Goal: Transaction & Acquisition: Purchase product/service

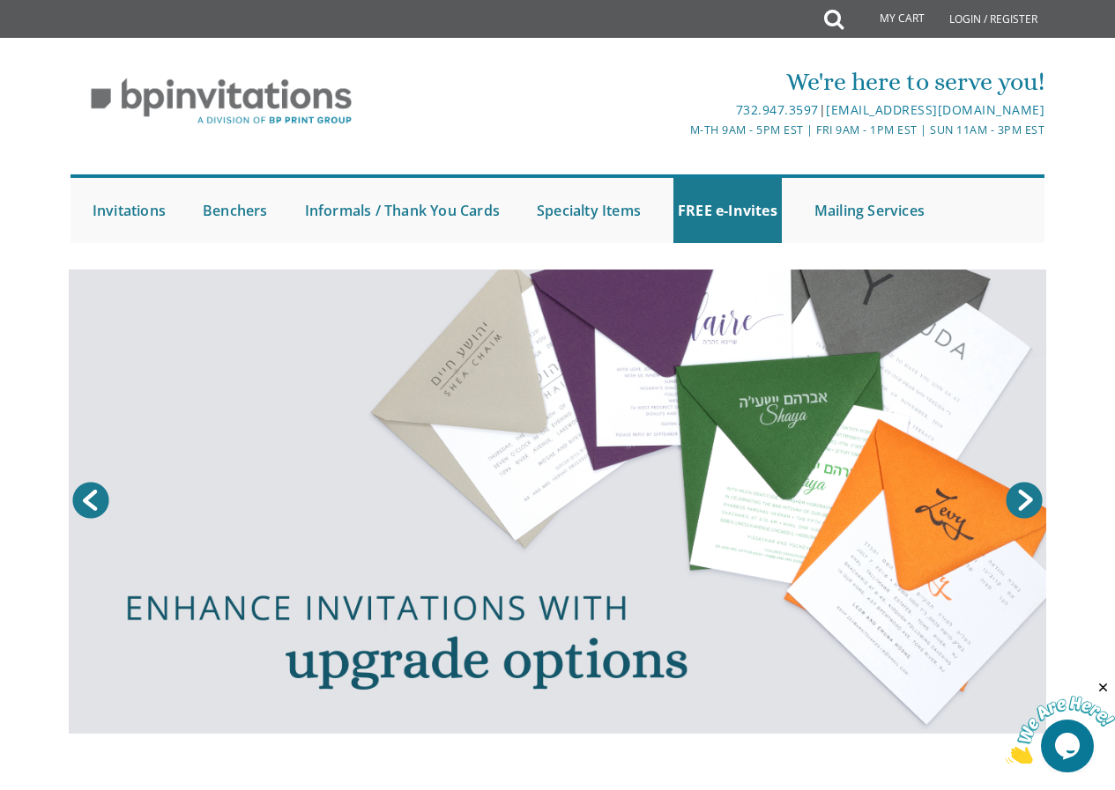
click at [1021, 499] on link "Next" at bounding box center [1024, 500] width 44 height 44
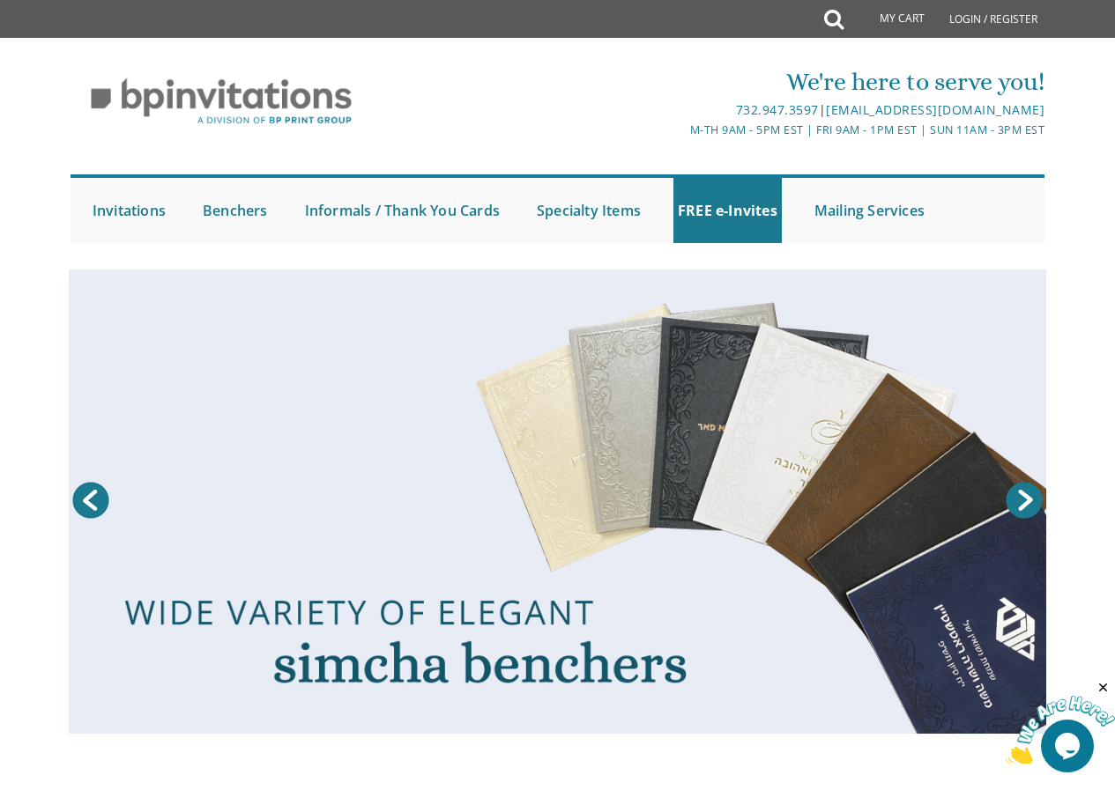
click at [1032, 493] on link "Next" at bounding box center [1024, 500] width 44 height 44
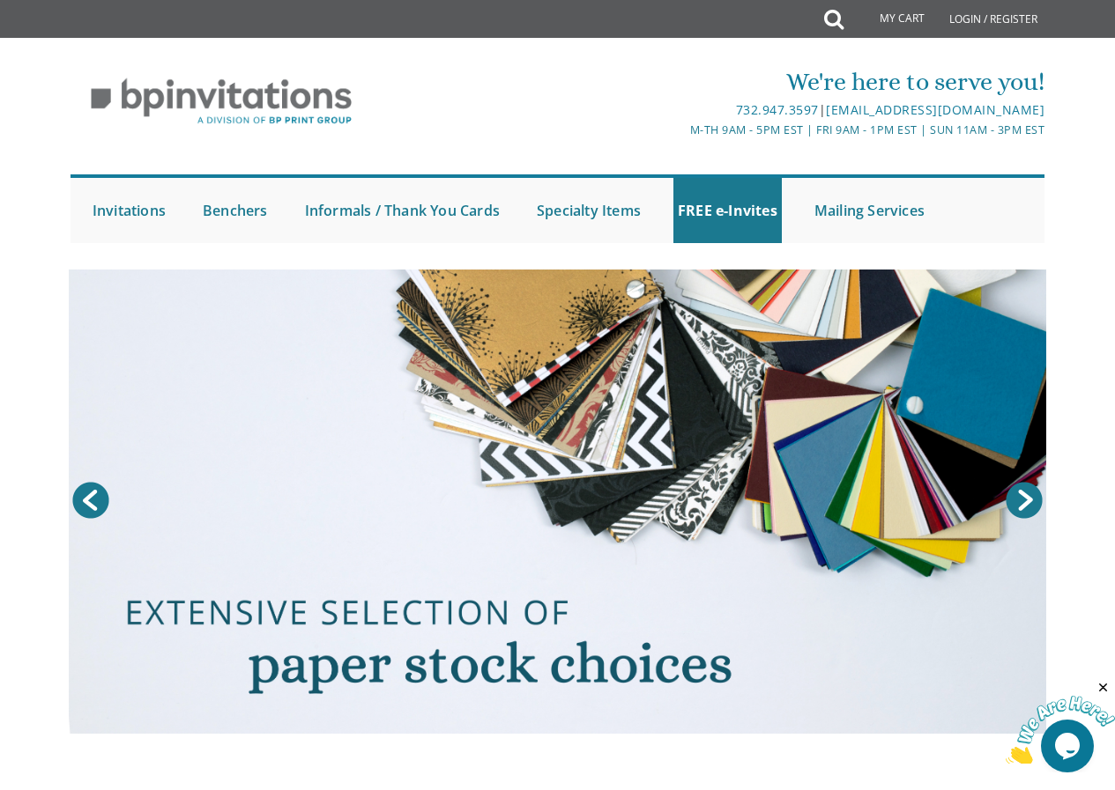
click at [1030, 507] on link "Next" at bounding box center [1024, 500] width 44 height 44
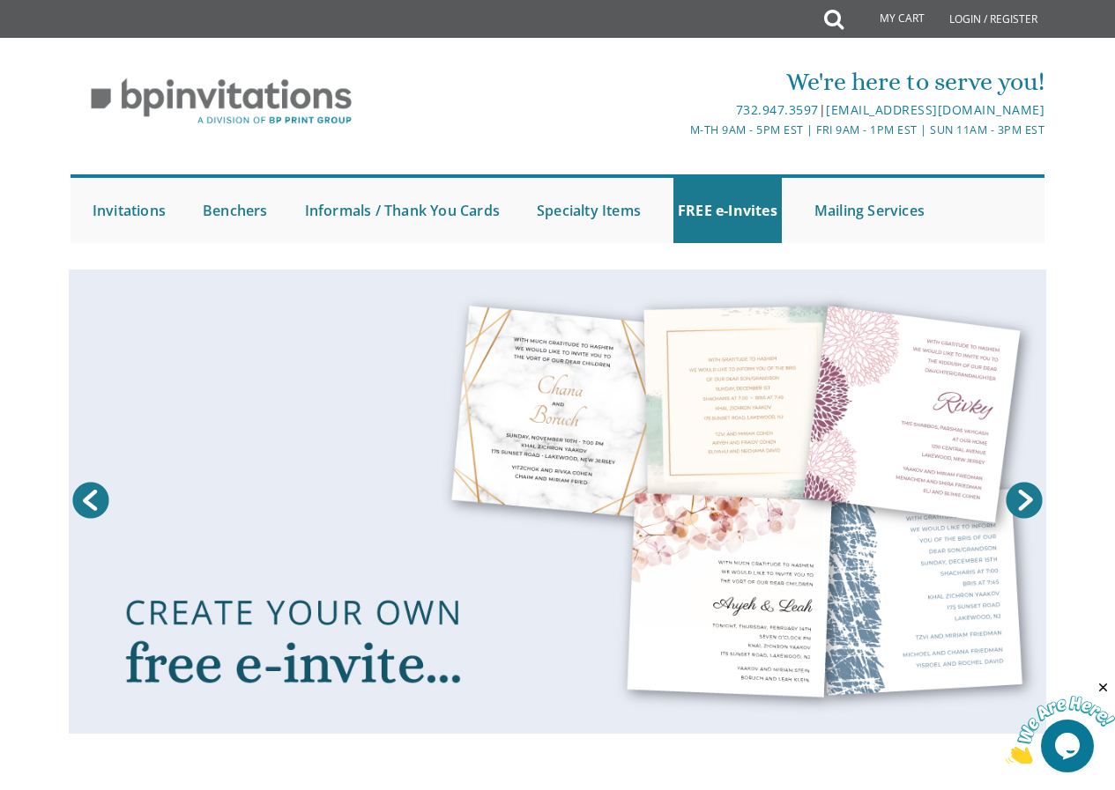
click at [98, 505] on link "Prev" at bounding box center [91, 500] width 44 height 44
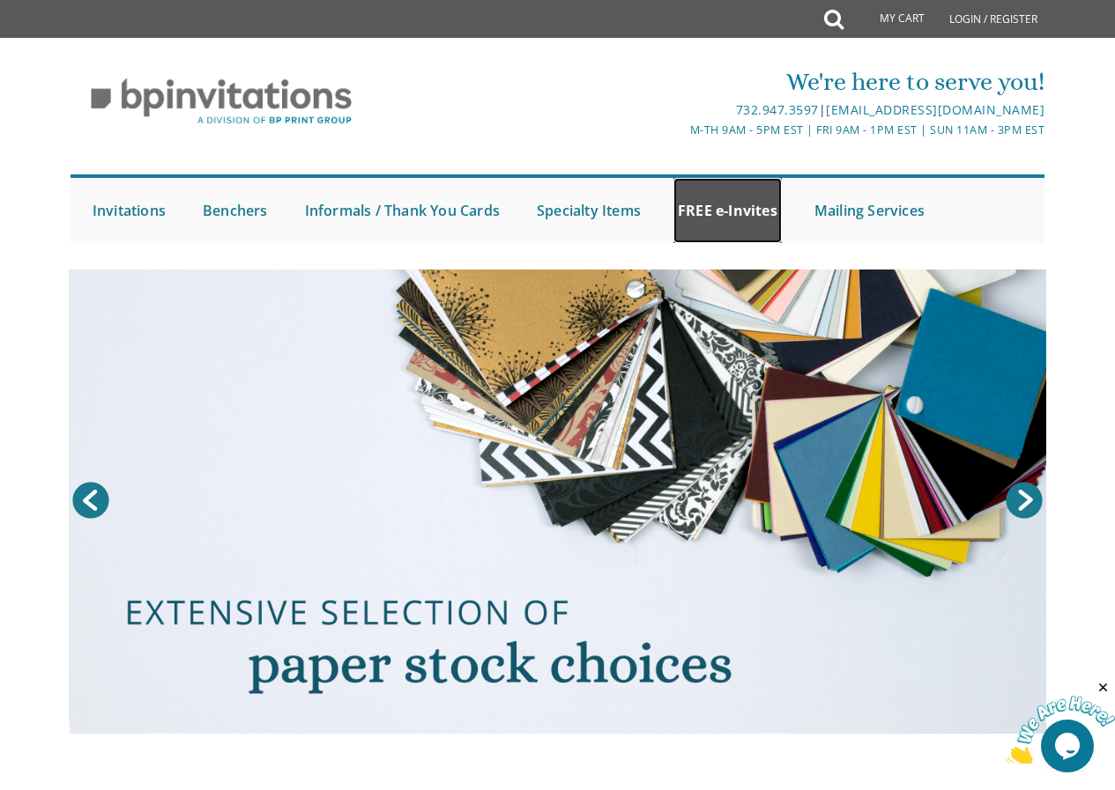
click at [746, 197] on link "FREE e-Invites" at bounding box center [727, 210] width 108 height 65
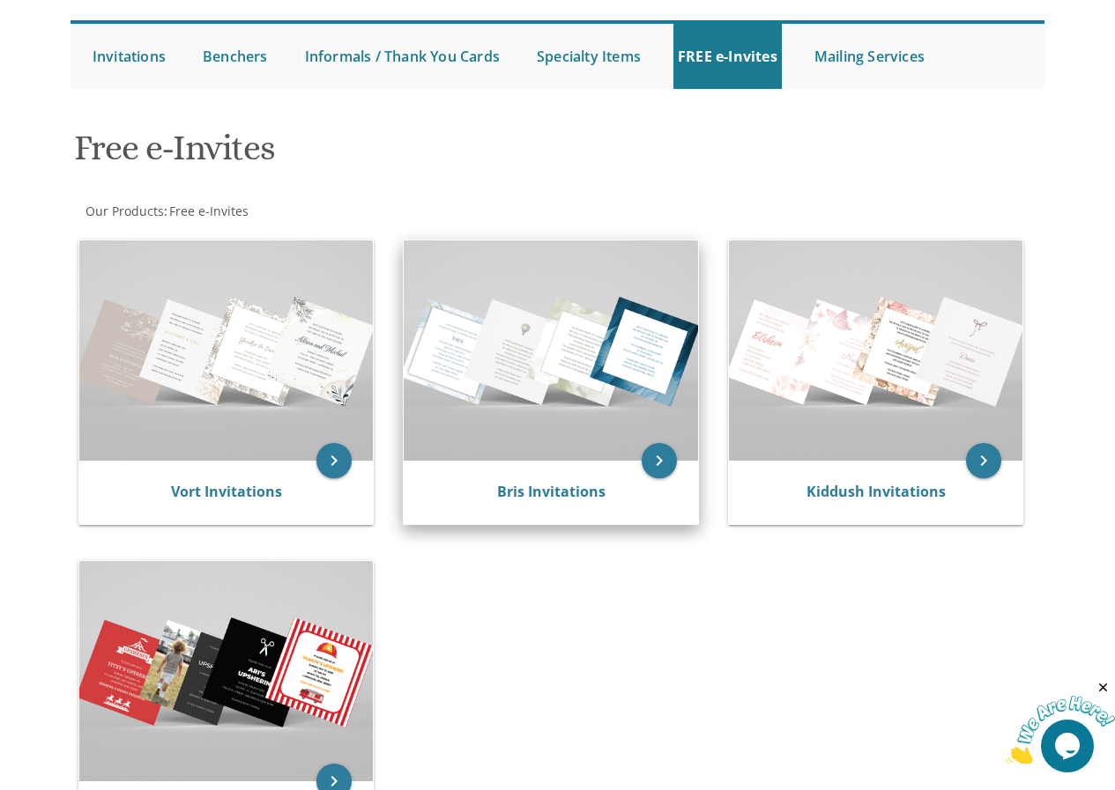
scroll to position [88, 0]
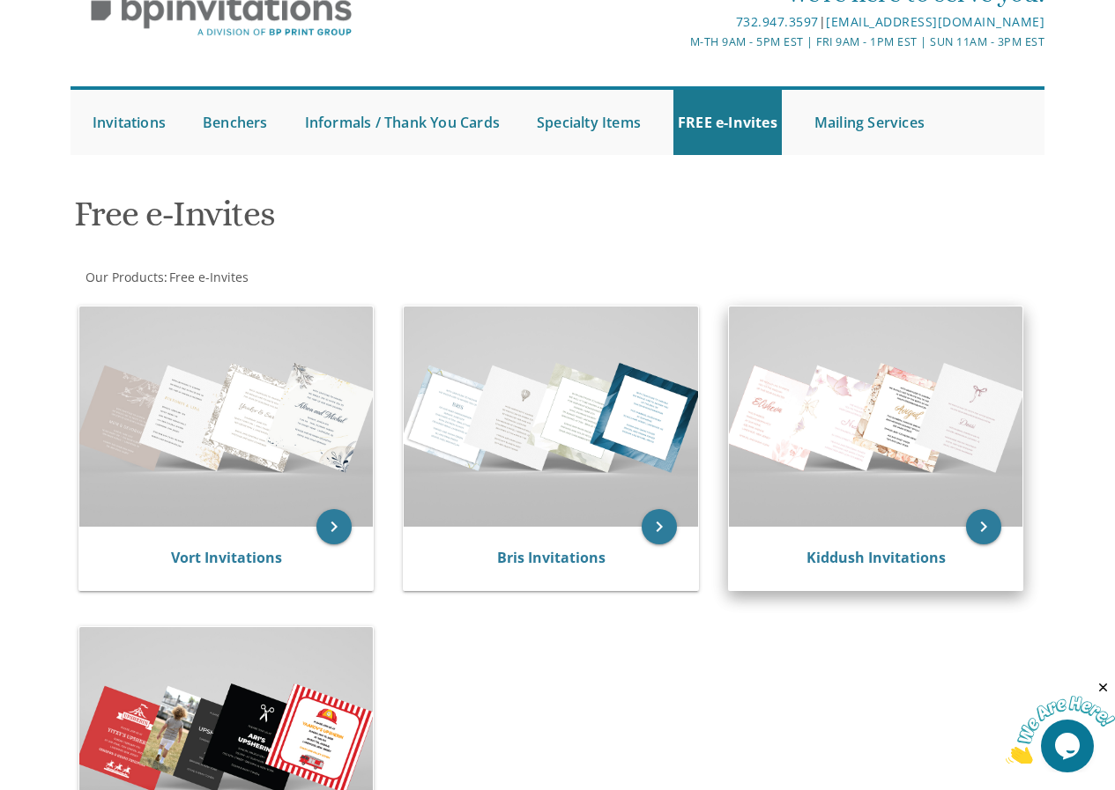
click at [855, 435] on img at bounding box center [876, 417] width 294 height 220
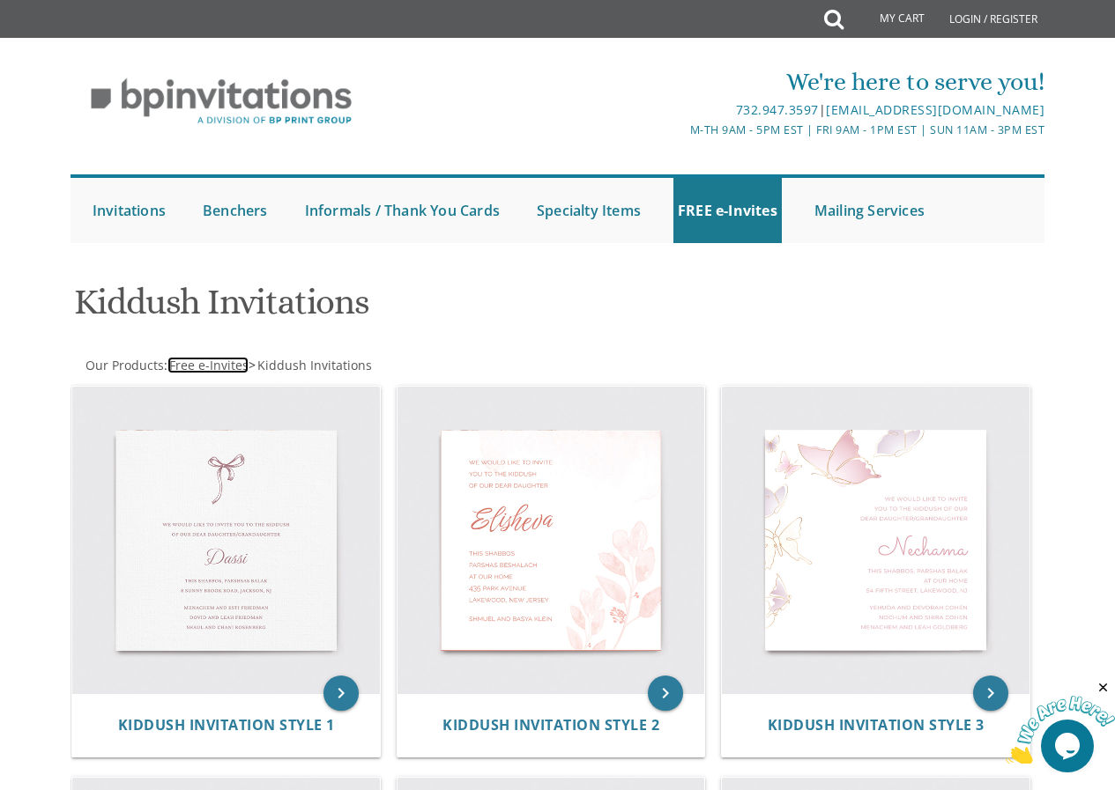
click at [195, 363] on span "Free e-Invites" at bounding box center [208, 365] width 79 height 17
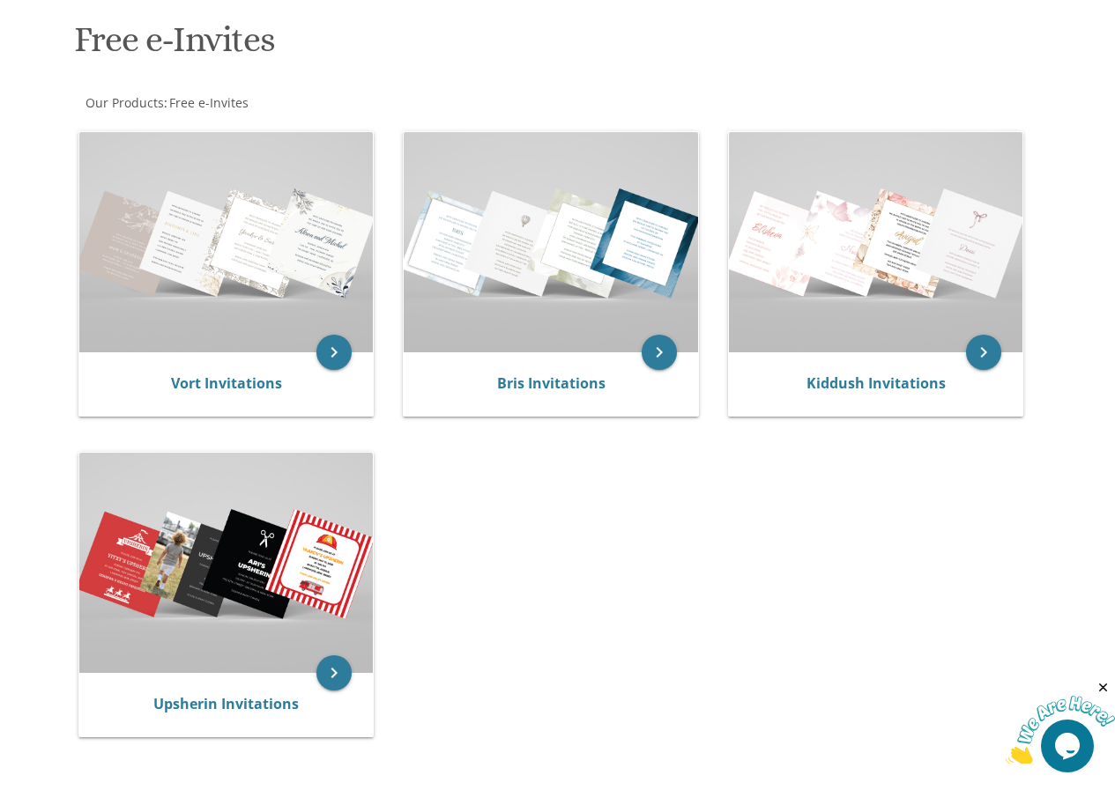
scroll to position [264, 0]
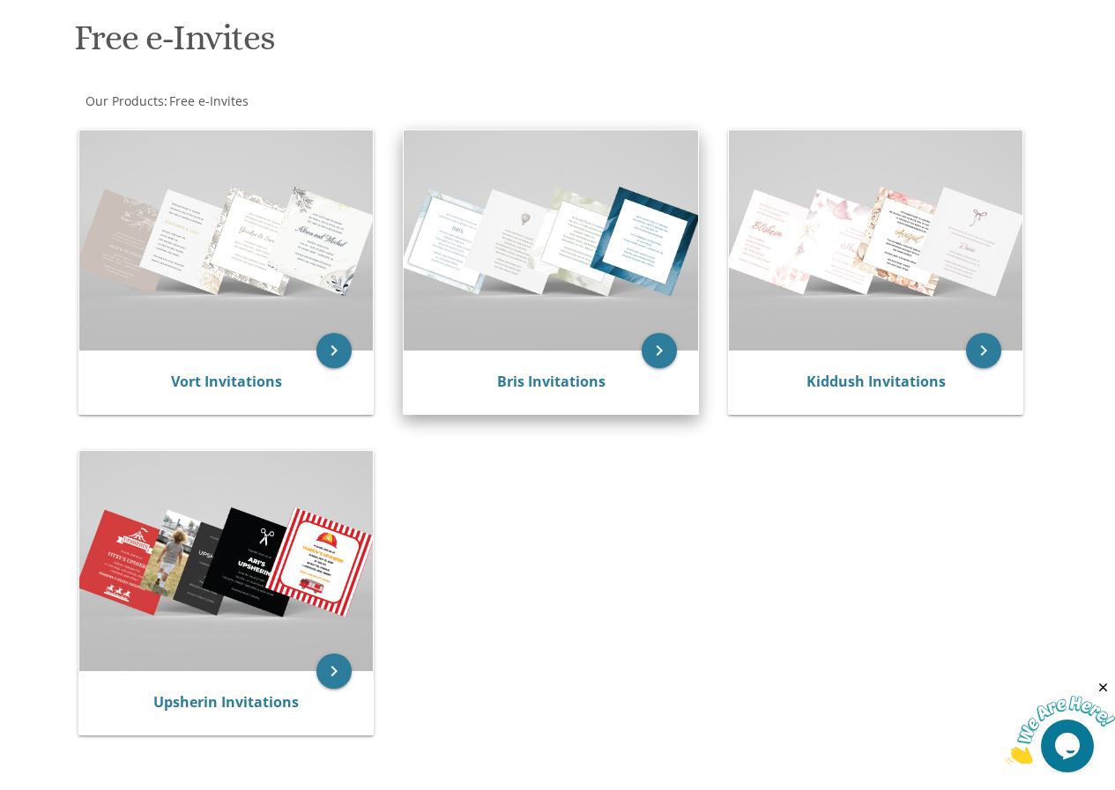
click at [573, 270] on img at bounding box center [551, 240] width 294 height 220
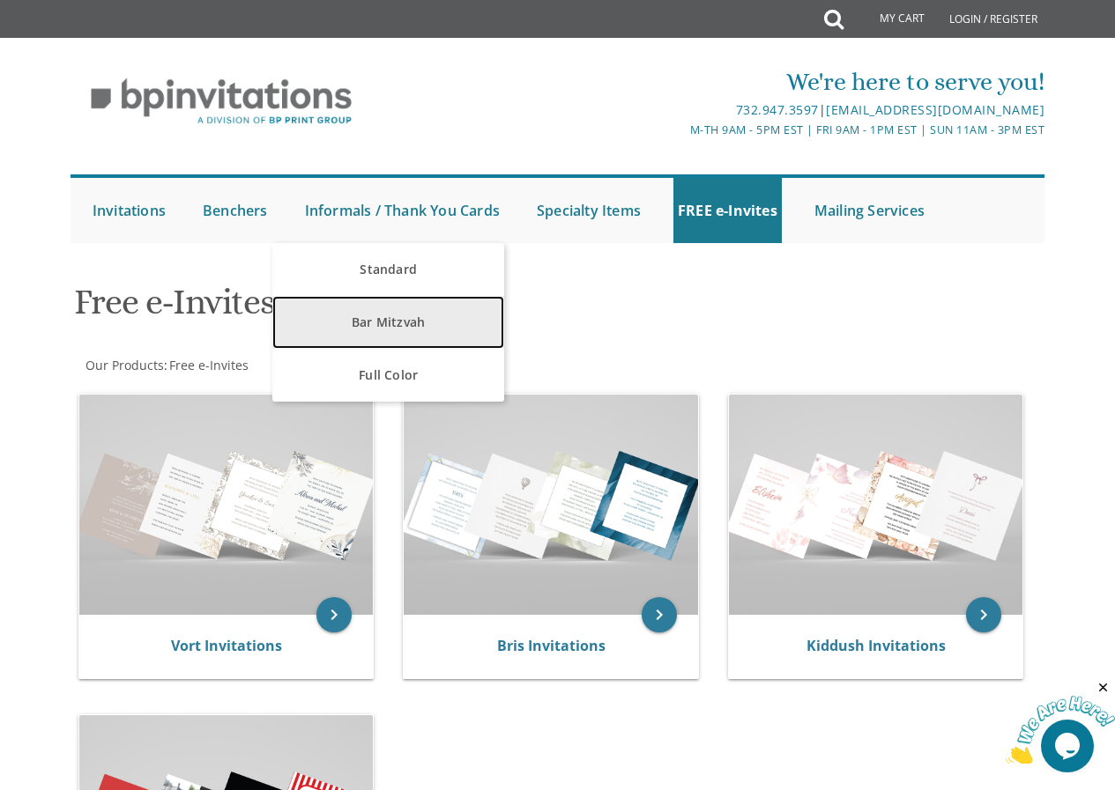
click at [373, 317] on link "Bar Mitzvah" at bounding box center [388, 322] width 232 height 53
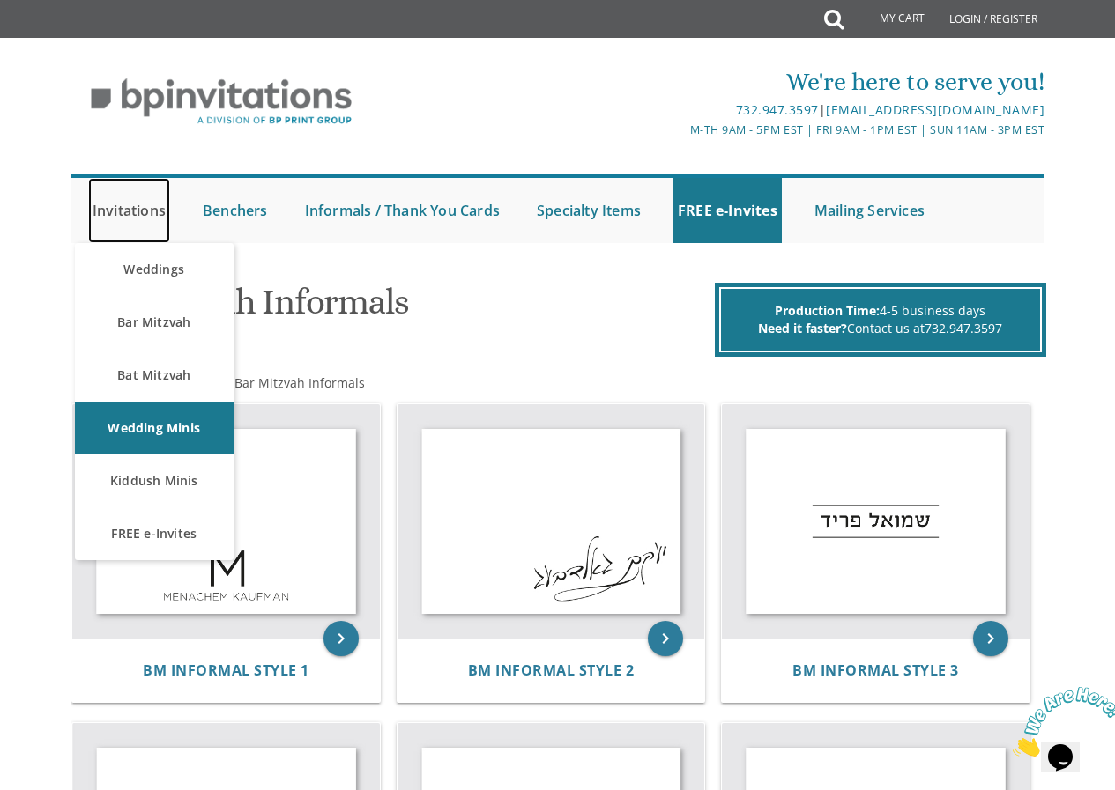
click at [109, 207] on link "Invitations" at bounding box center [129, 210] width 82 height 65
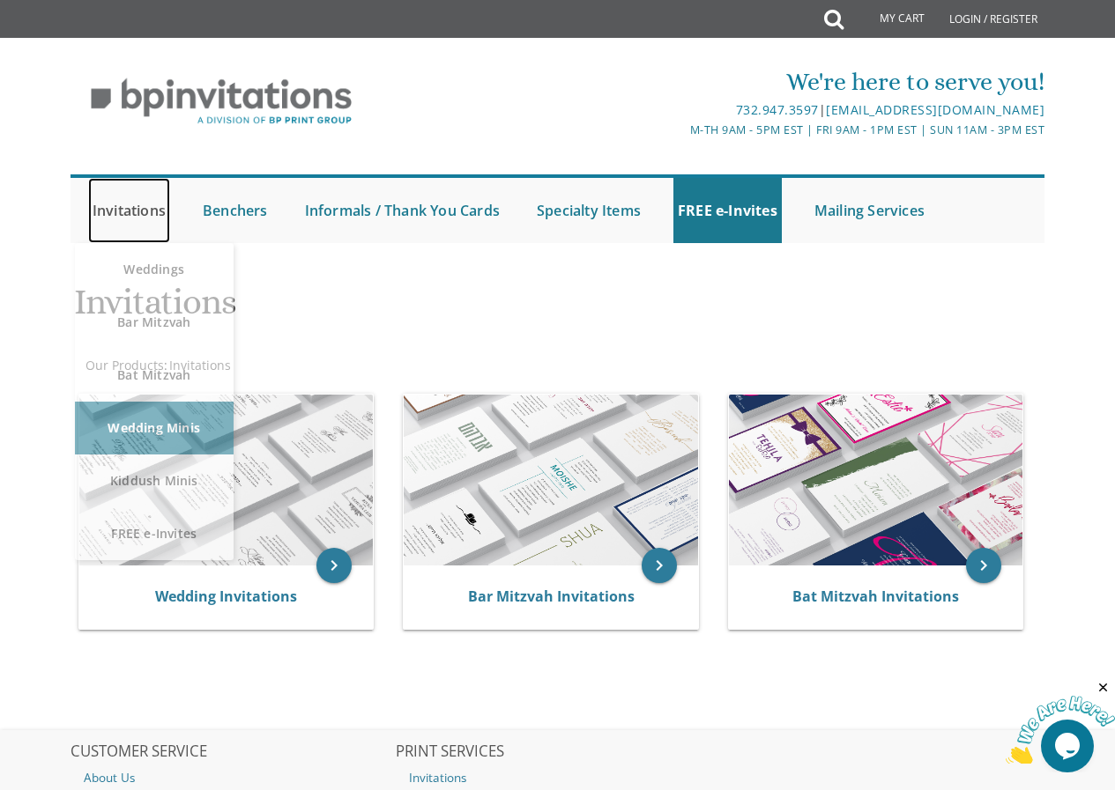
click at [124, 206] on link "Invitations" at bounding box center [129, 210] width 82 height 65
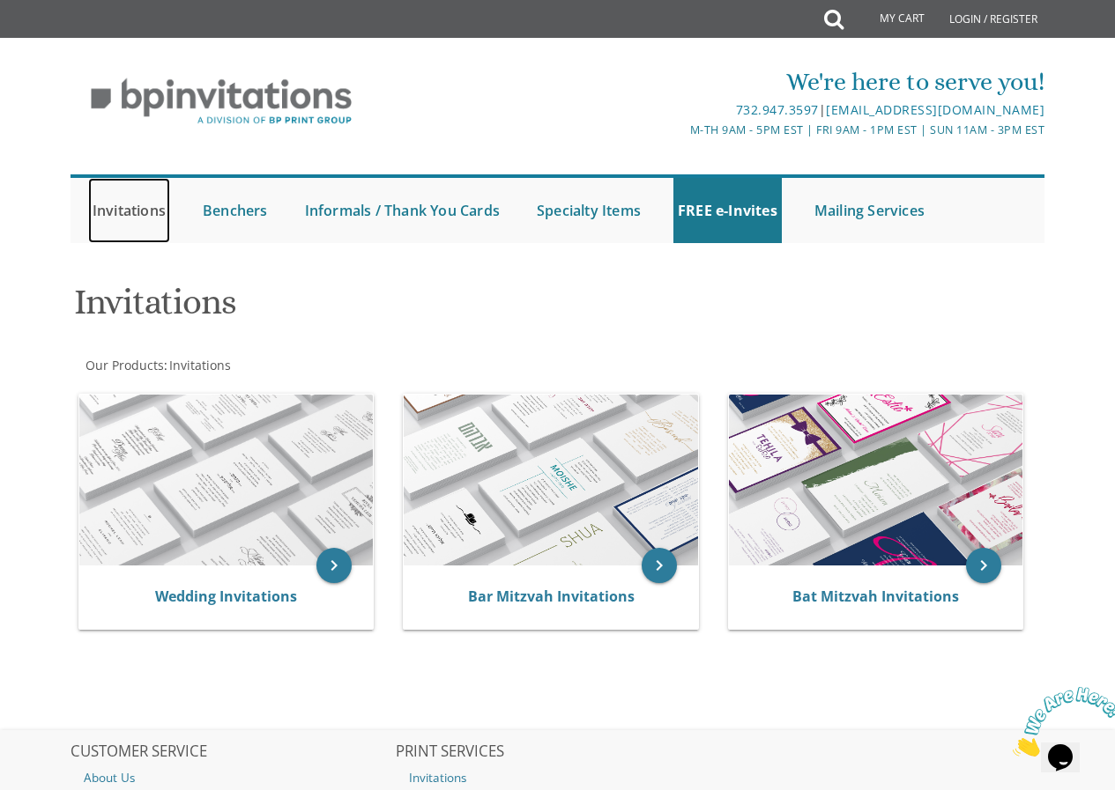
click at [136, 207] on link "Invitations" at bounding box center [129, 210] width 82 height 65
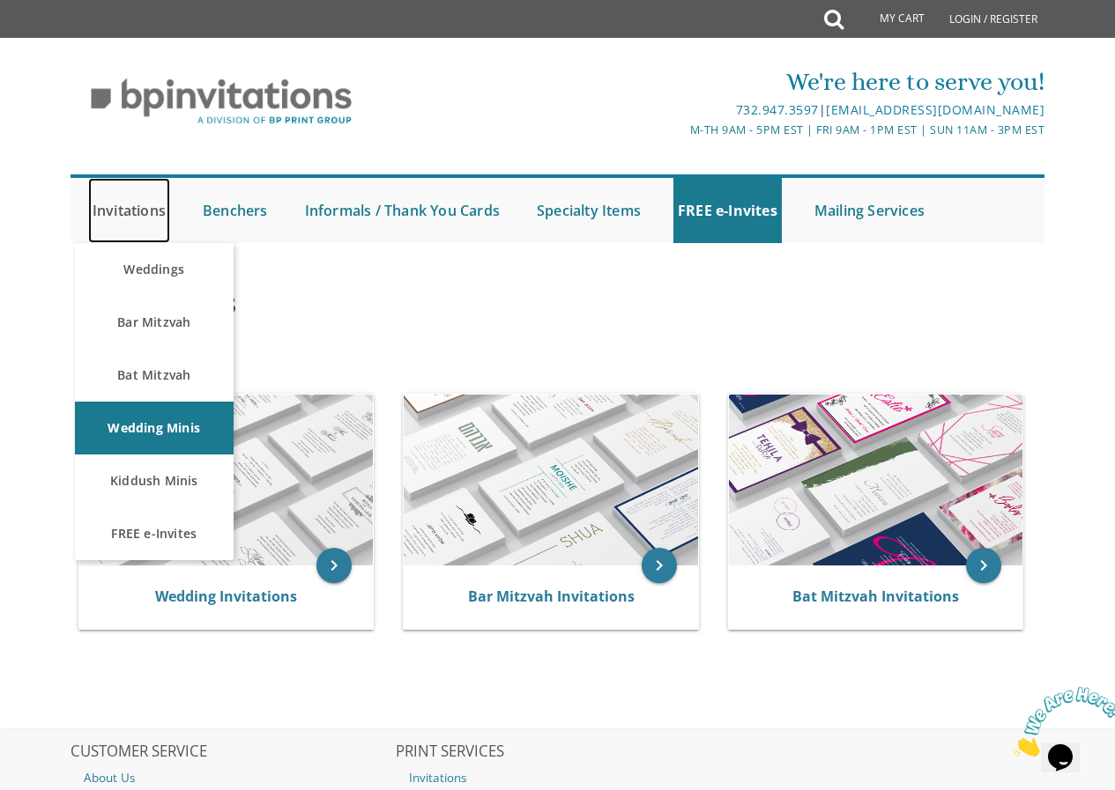
click at [141, 213] on link "Invitations" at bounding box center [129, 210] width 82 height 65
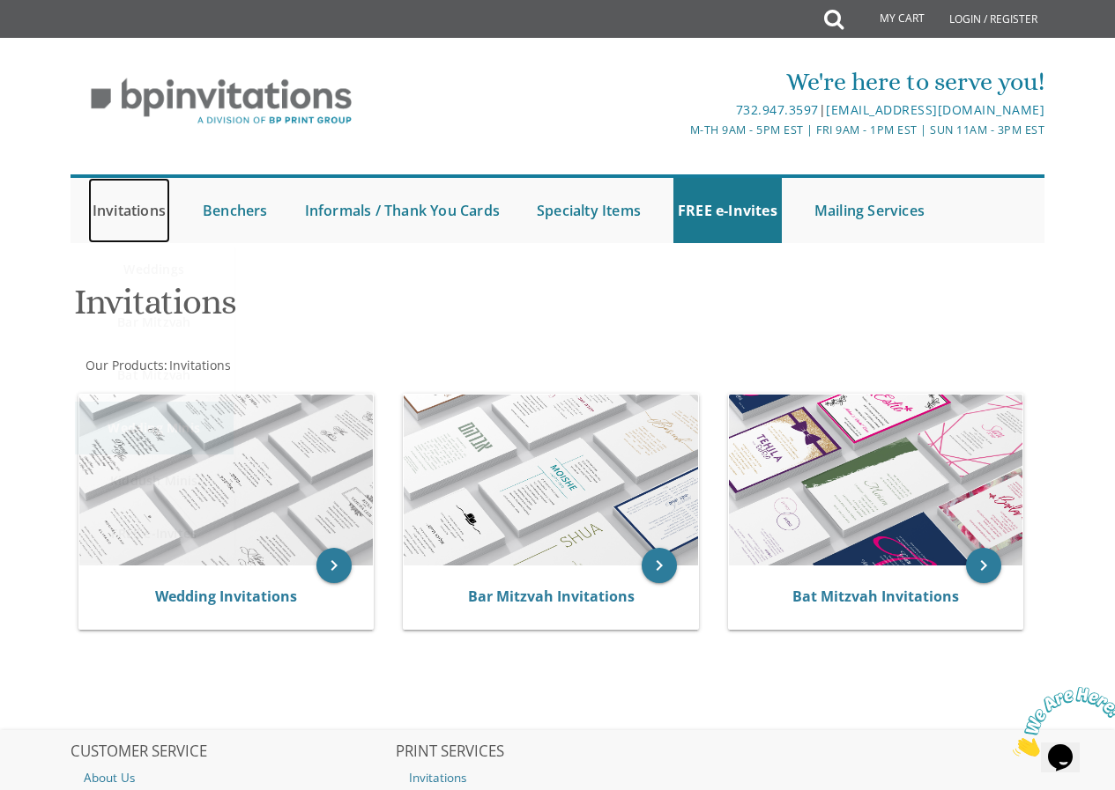
click at [139, 209] on link "Invitations" at bounding box center [129, 210] width 82 height 65
click at [153, 207] on link "Invitations" at bounding box center [129, 210] width 82 height 65
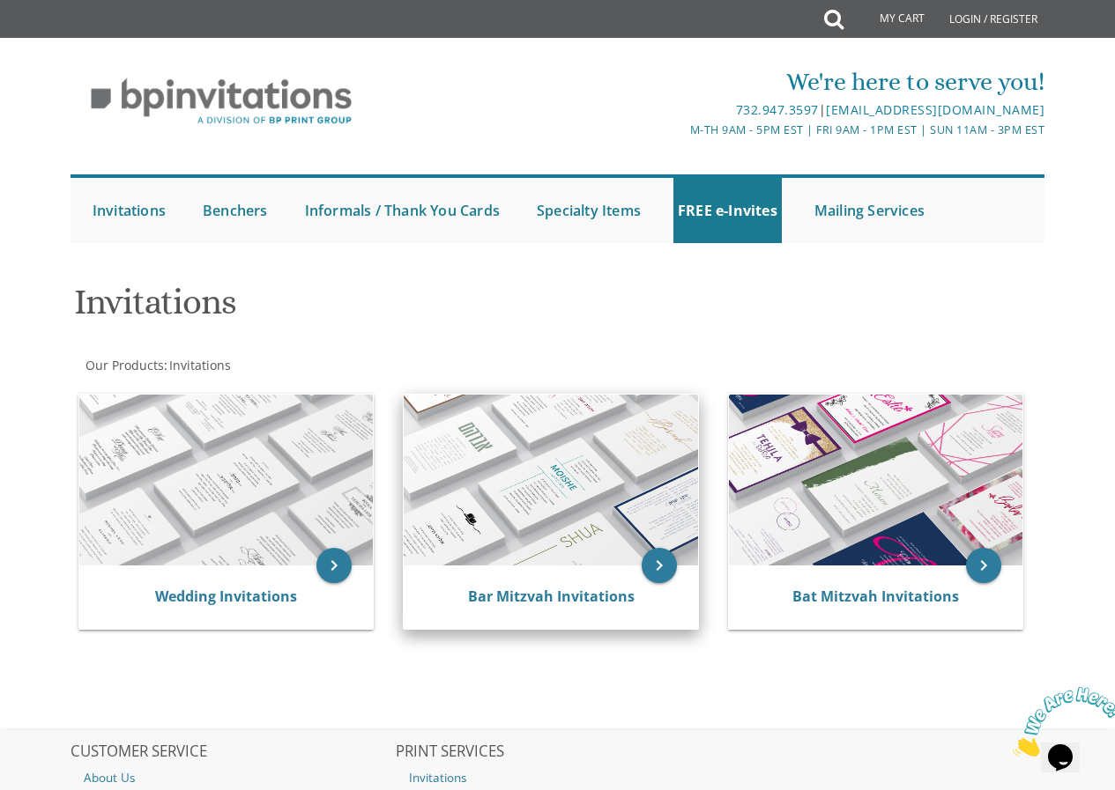
click at [551, 574] on div "Bar Mitzvah Invitations" at bounding box center [551, 597] width 294 height 63
click at [548, 589] on link "Bar Mitzvah Invitations" at bounding box center [551, 596] width 167 height 19
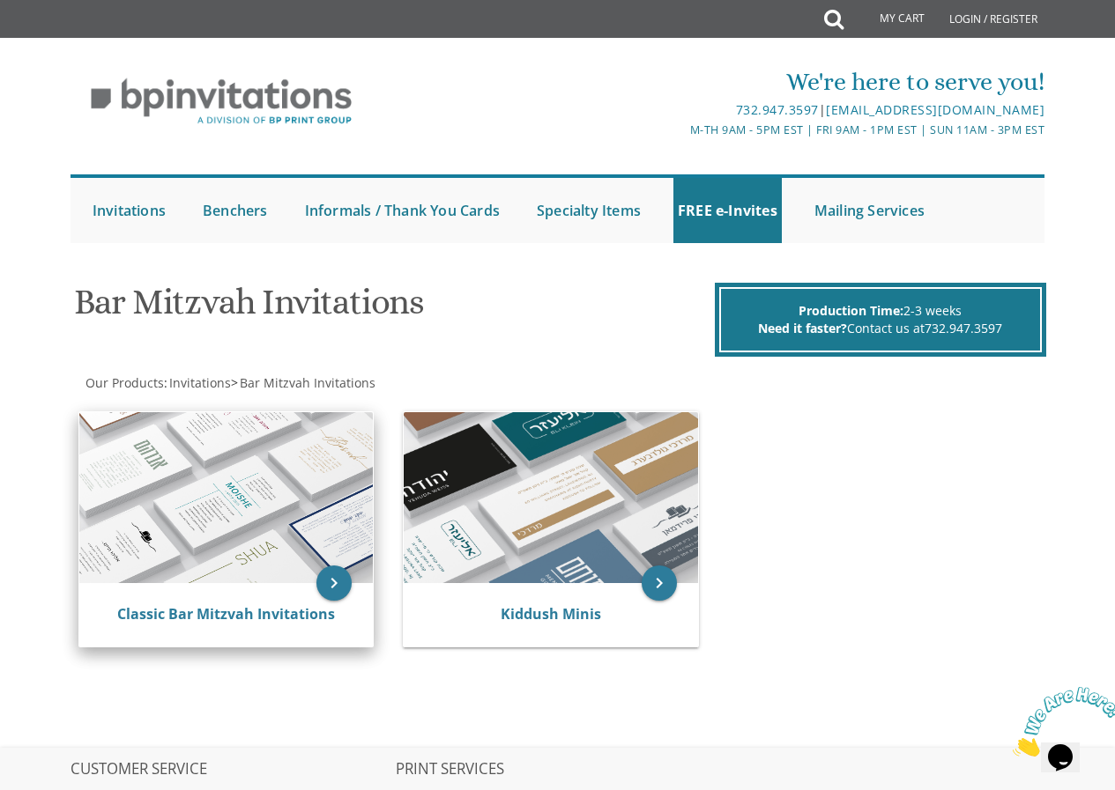
click at [209, 500] on img at bounding box center [226, 498] width 294 height 172
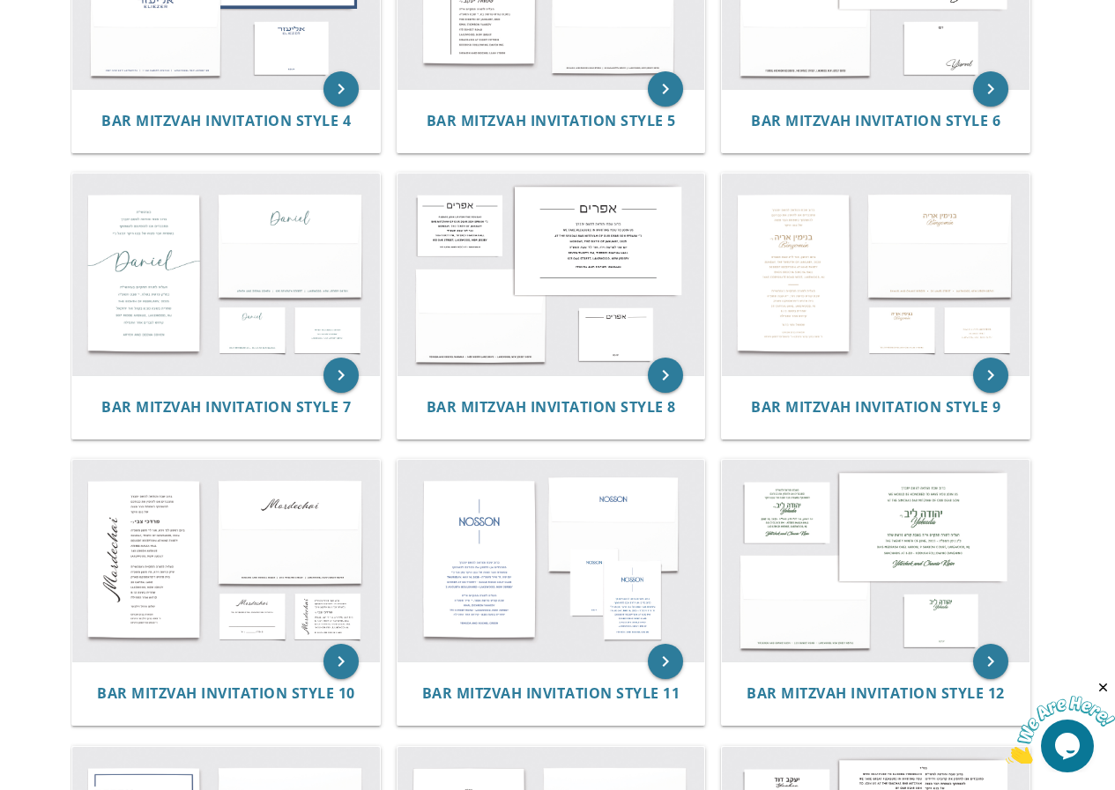
scroll to position [762, 0]
